Goal: Find specific page/section: Find specific page/section

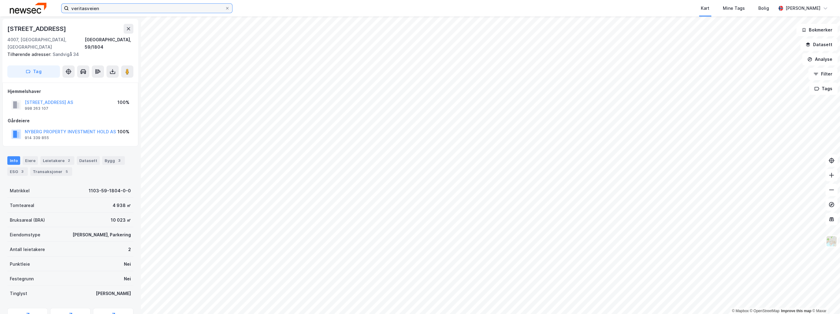
click at [97, 10] on input "veritasveien" at bounding box center [147, 8] width 156 height 9
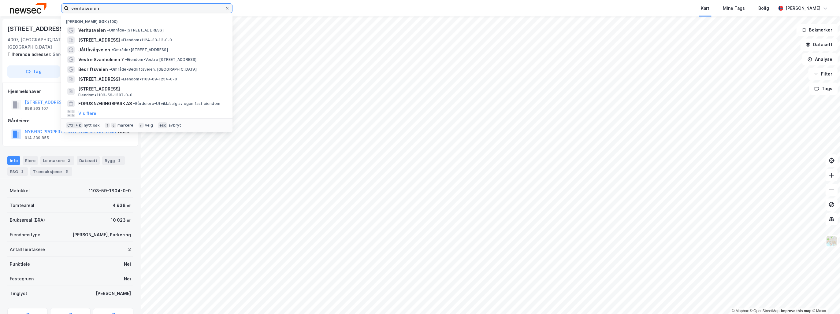
click at [97, 10] on input "veritasveien" at bounding box center [147, 8] width 156 height 9
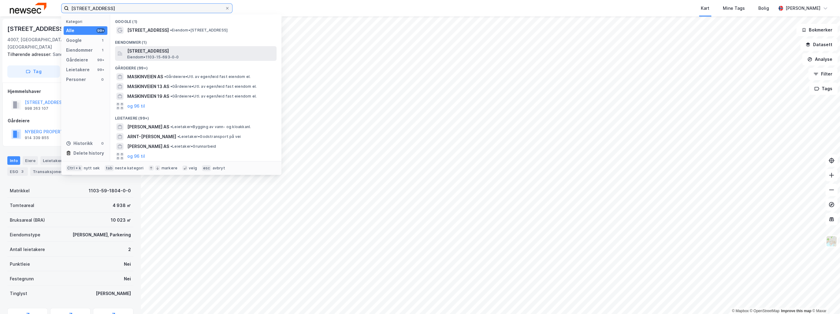
type input "[STREET_ADDRESS]"
click at [160, 50] on span "[STREET_ADDRESS]" at bounding box center [200, 50] width 147 height 7
